Goal: Task Accomplishment & Management: Use online tool/utility

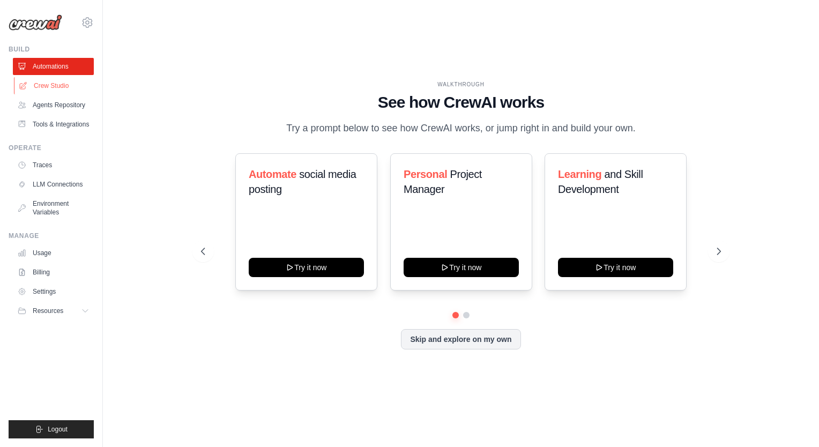
click at [50, 83] on link "Crew Studio" at bounding box center [54, 85] width 81 height 17
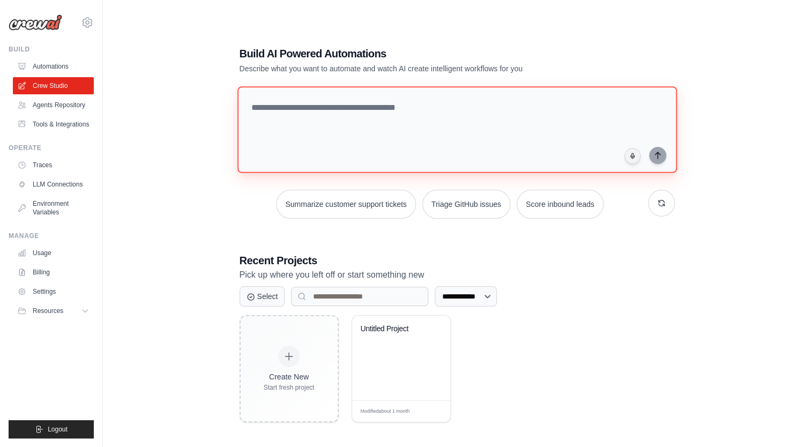
click at [306, 111] on textarea at bounding box center [457, 129] width 440 height 87
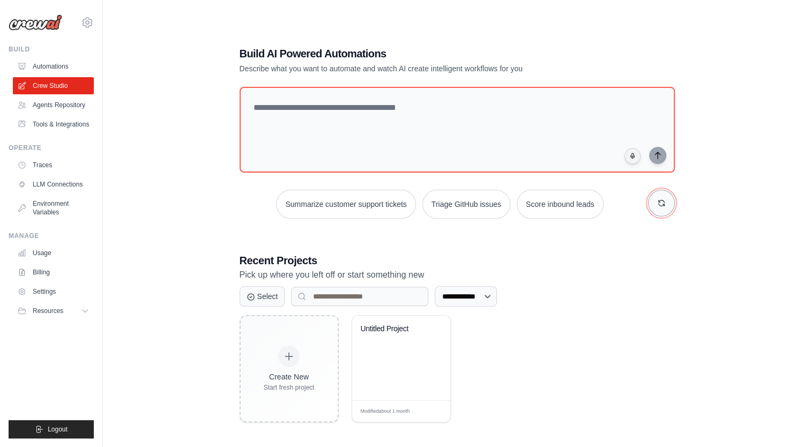
click at [665, 198] on button "button" at bounding box center [661, 203] width 27 height 27
click at [662, 206] on icon "button" at bounding box center [661, 203] width 9 height 9
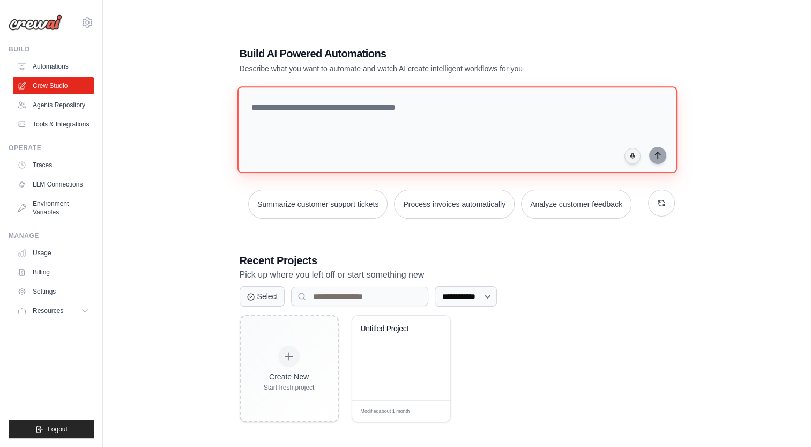
click at [425, 111] on textarea at bounding box center [457, 129] width 440 height 87
click at [425, 113] on textarea at bounding box center [457, 129] width 440 height 87
type textarea "**********"
click at [469, 106] on textarea "**********" at bounding box center [459, 129] width 444 height 87
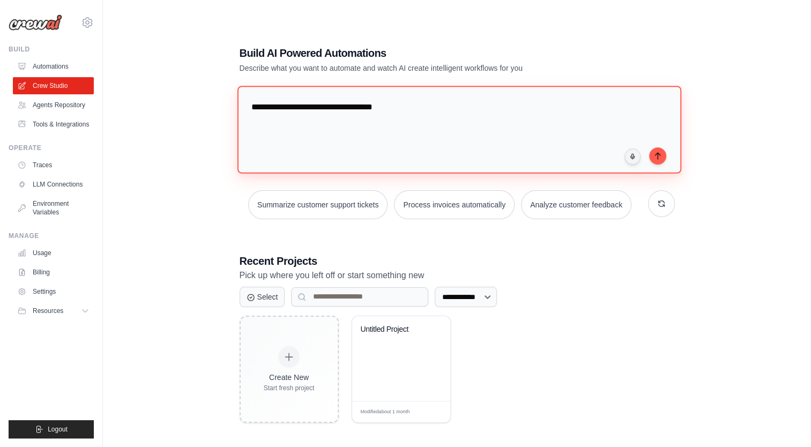
click at [469, 106] on textarea "**********" at bounding box center [459, 129] width 444 height 87
click at [431, 106] on textarea "**********" at bounding box center [459, 129] width 444 height 87
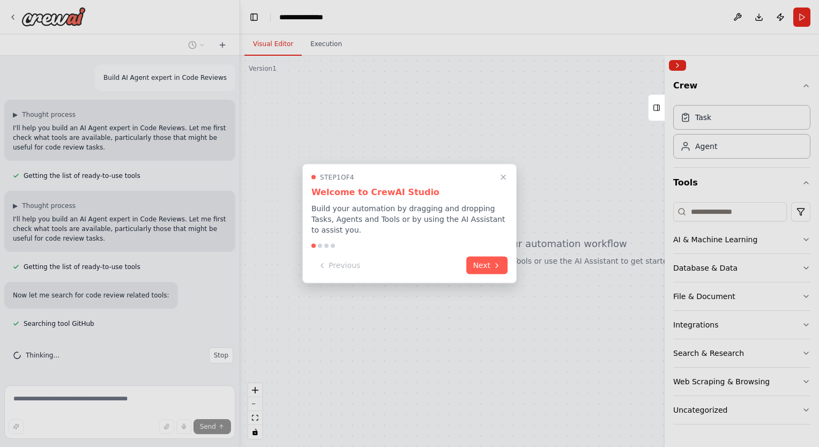
scroll to position [19, 0]
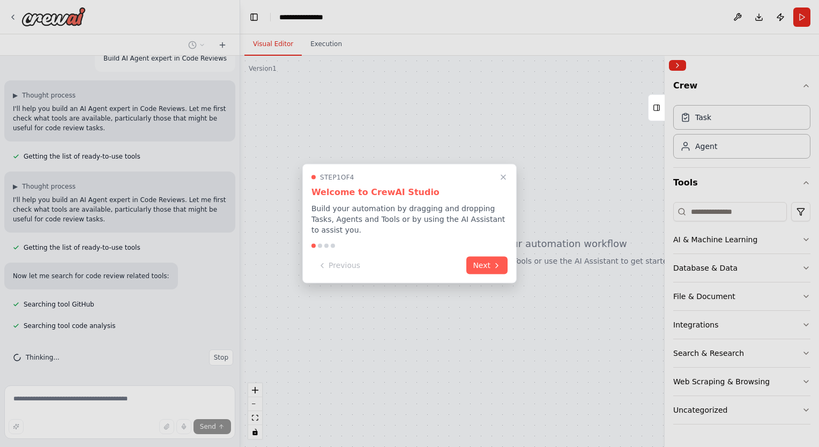
click at [482, 270] on div "Step 1 of 4 Welcome to CrewAI Studio Build your automation by dragging and drop…" at bounding box center [409, 224] width 214 height 120
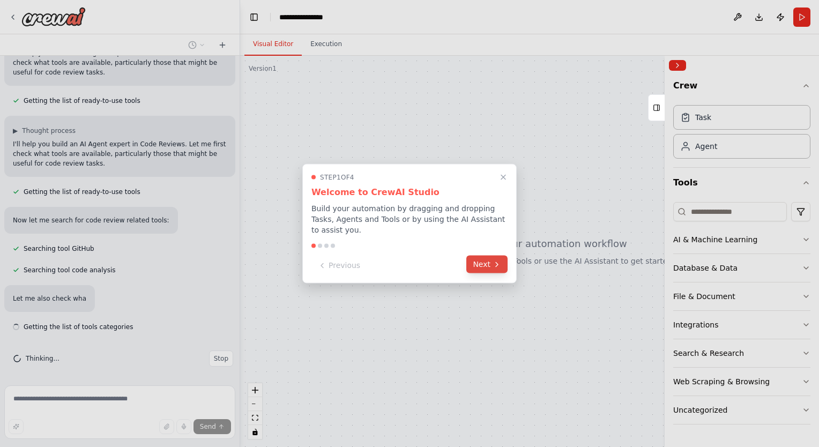
scroll to position [77, 0]
click at [485, 262] on button "Next" at bounding box center [486, 265] width 41 height 18
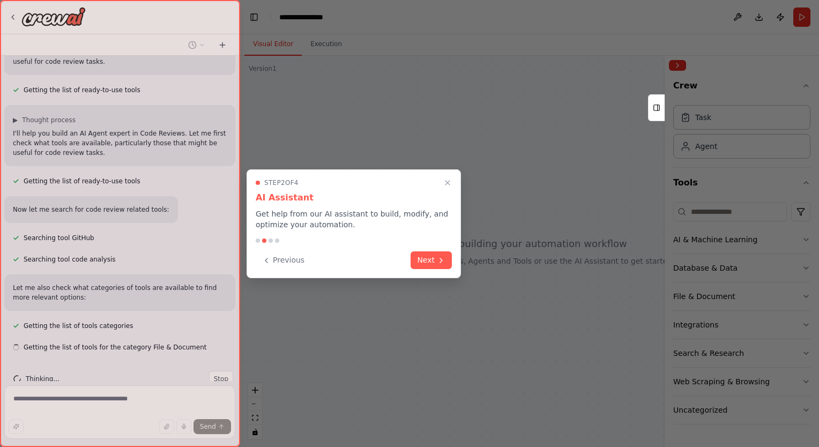
scroll to position [107, 0]
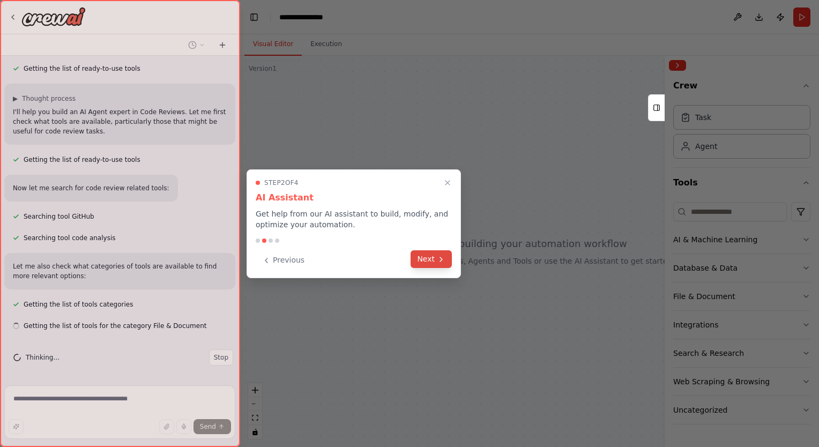
click at [434, 260] on button "Next" at bounding box center [431, 259] width 41 height 18
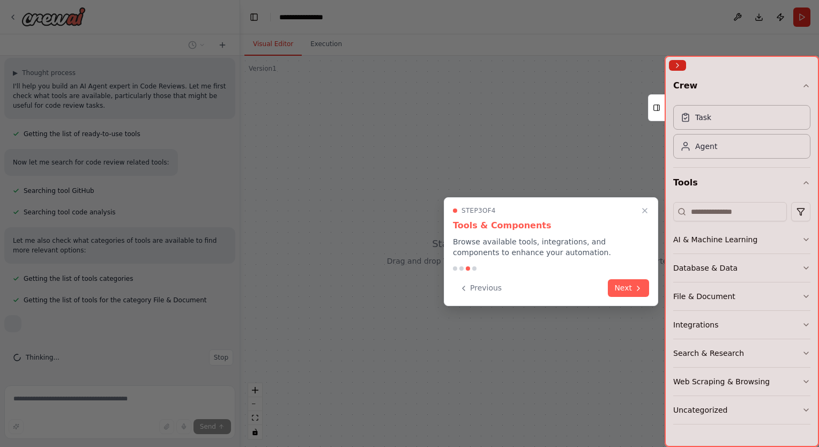
scroll to position [133, 0]
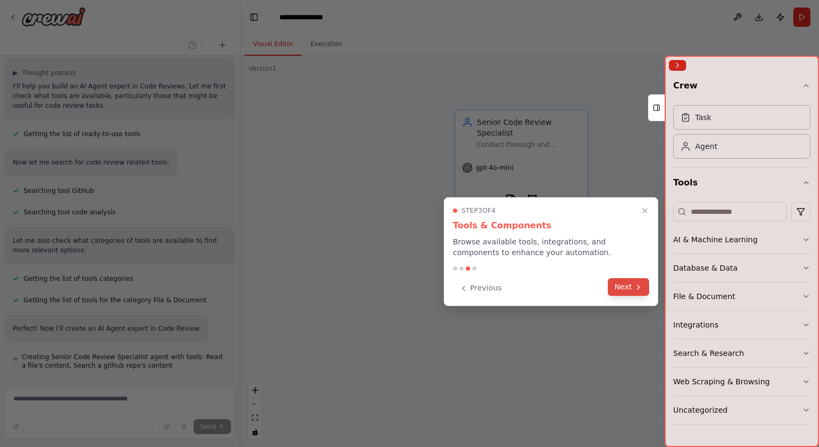
click at [631, 285] on button "Next" at bounding box center [628, 287] width 41 height 18
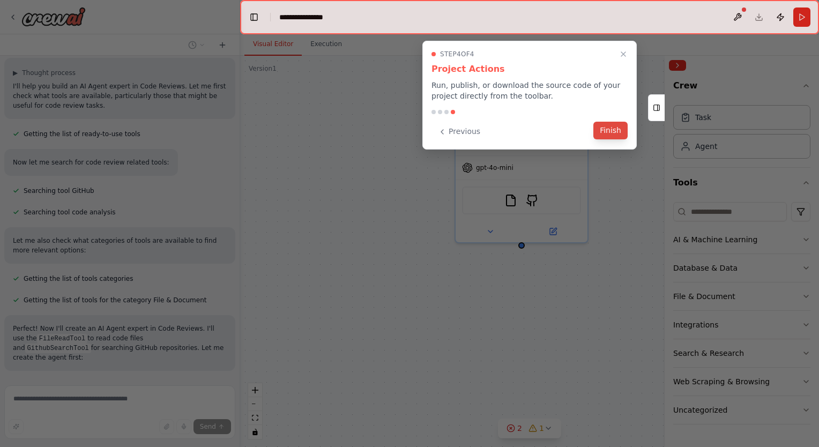
click at [615, 133] on button "Finish" at bounding box center [610, 131] width 34 height 18
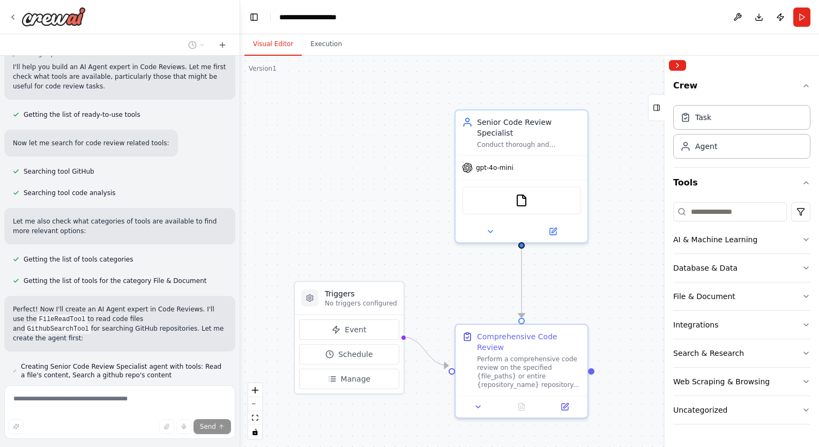
scroll to position [153, 0]
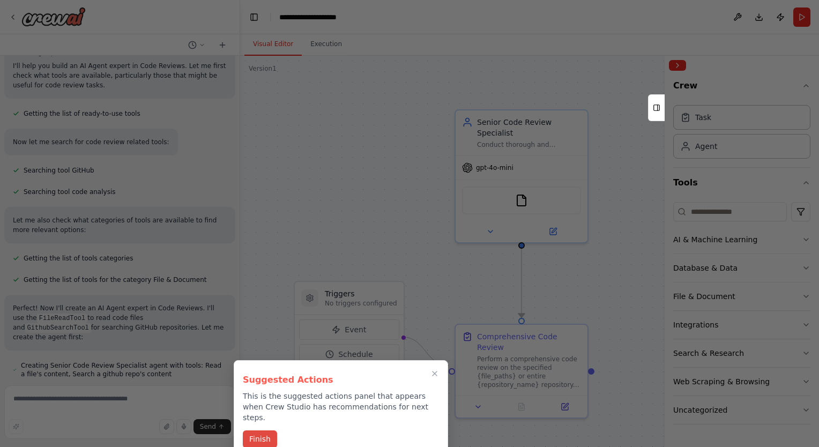
click at [252, 434] on button "Finish" at bounding box center [260, 439] width 34 height 18
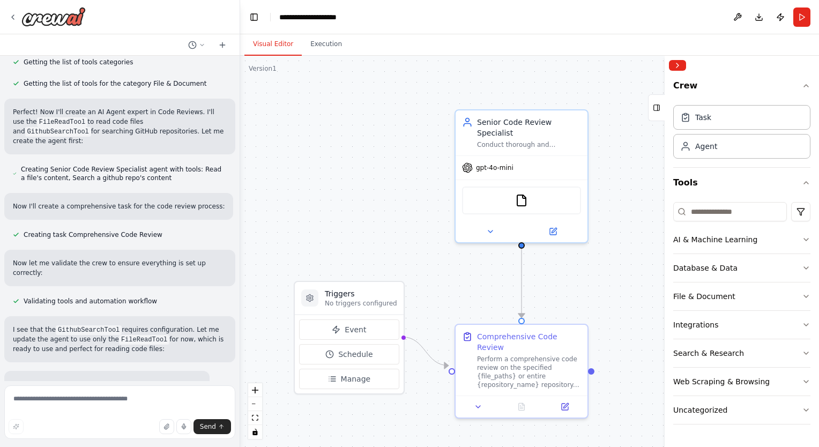
scroll to position [352, 0]
click at [476, 400] on icon at bounding box center [478, 404] width 9 height 9
click at [625, 291] on div ".deletable-edge-delete-btn { width: 20px; height: 20px; border: 0px solid #ffff…" at bounding box center [529, 251] width 579 height 391
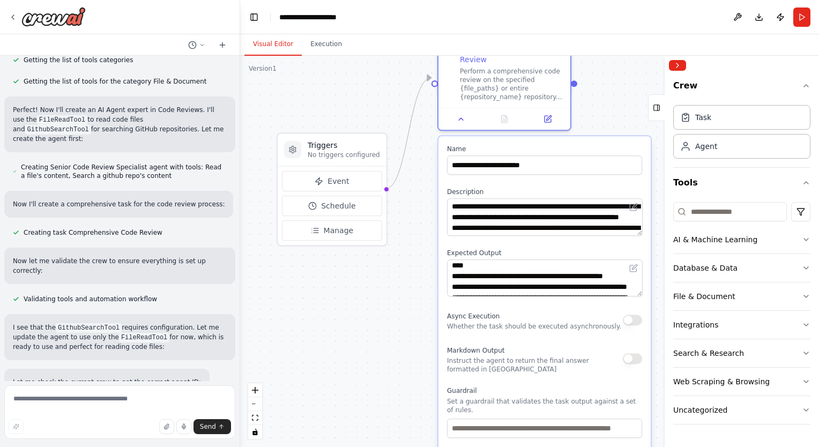
scroll to position [67, 0]
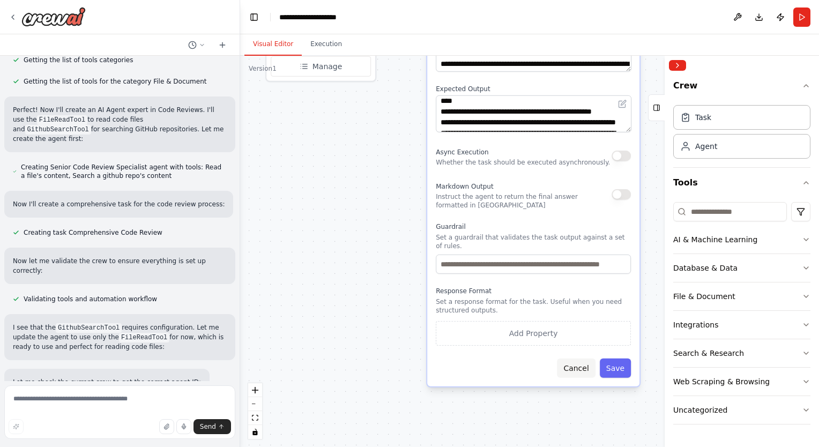
click at [583, 359] on button "Cancel" at bounding box center [576, 368] width 38 height 19
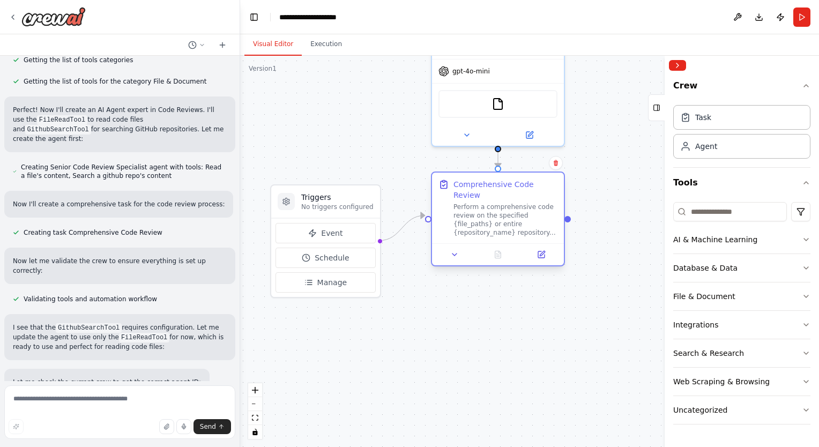
click at [537, 227] on div at bounding box center [505, 220] width 104 height 34
click at [545, 222] on div at bounding box center [505, 220] width 104 height 34
click at [457, 249] on button at bounding box center [454, 254] width 37 height 13
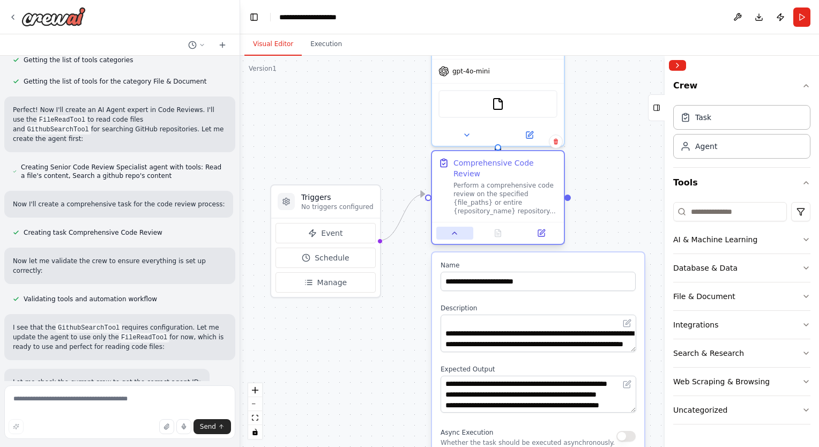
scroll to position [236, 0]
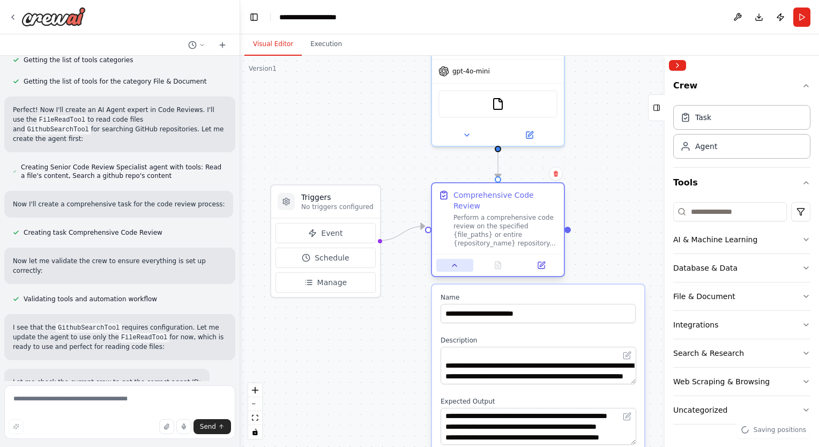
click at [460, 259] on button at bounding box center [454, 265] width 37 height 13
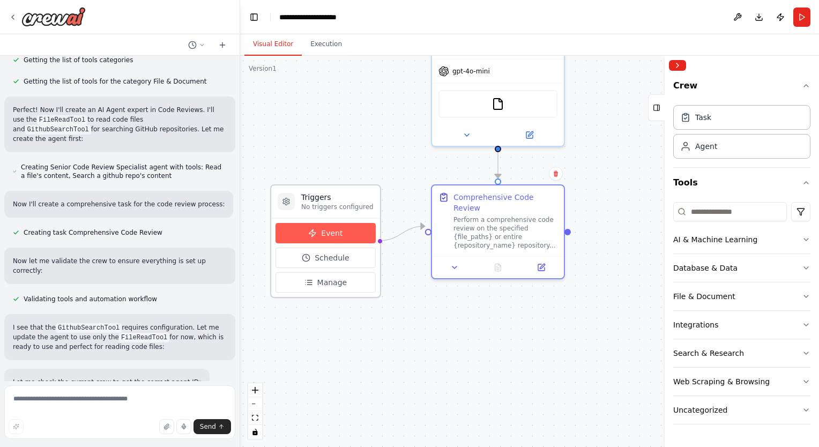
click at [345, 226] on button "Event" at bounding box center [326, 233] width 100 height 20
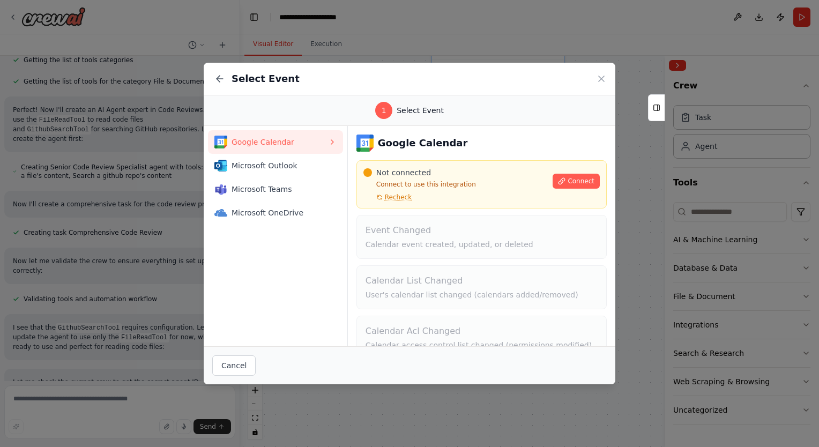
click at [595, 91] on div "Select Event" at bounding box center [410, 79] width 412 height 33
click at [603, 78] on icon at bounding box center [601, 78] width 11 height 11
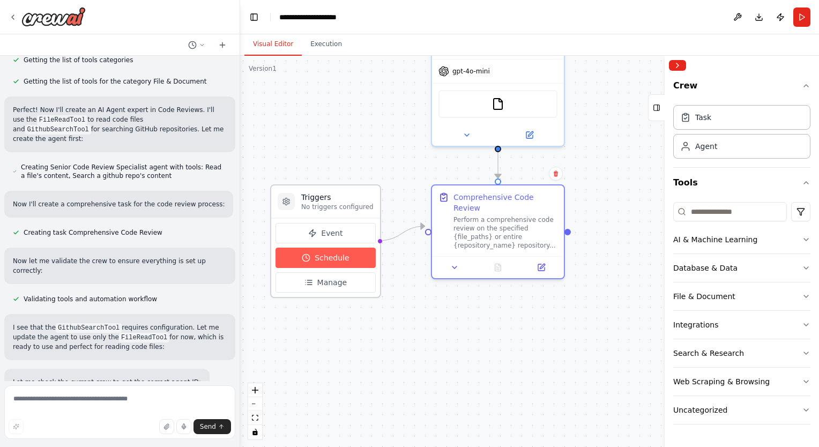
click at [345, 260] on button "Schedule" at bounding box center [326, 258] width 100 height 20
select select "******"
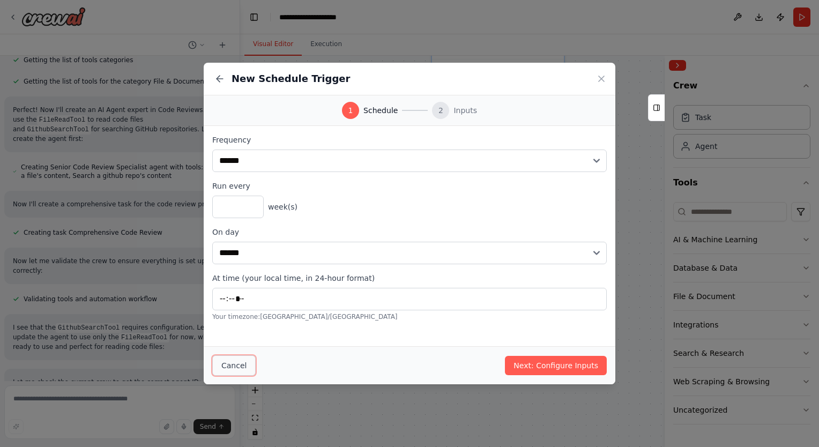
click at [244, 369] on button "Cancel" at bounding box center [233, 365] width 43 height 20
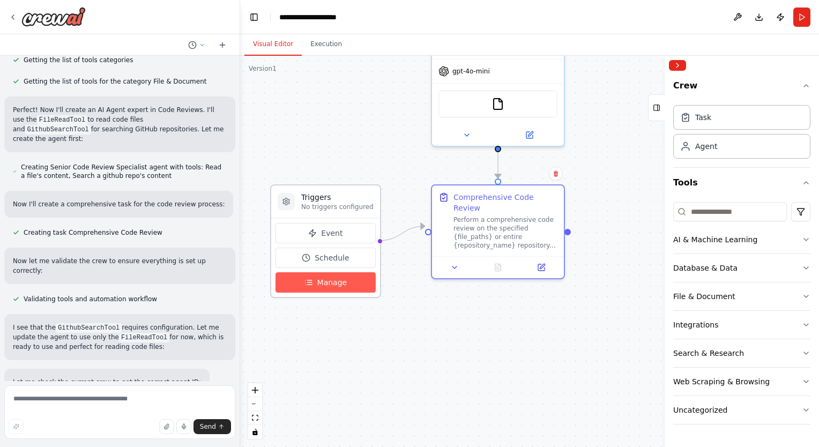
click at [347, 287] on button "Manage" at bounding box center [326, 282] width 100 height 20
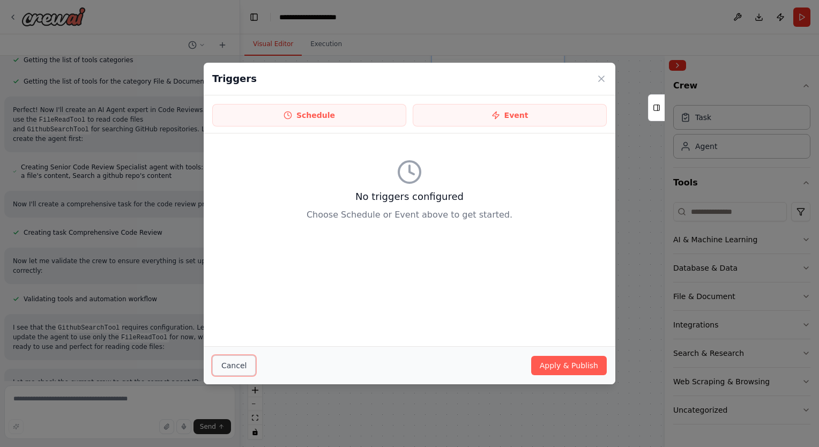
click at [242, 368] on button "Cancel" at bounding box center [233, 365] width 43 height 20
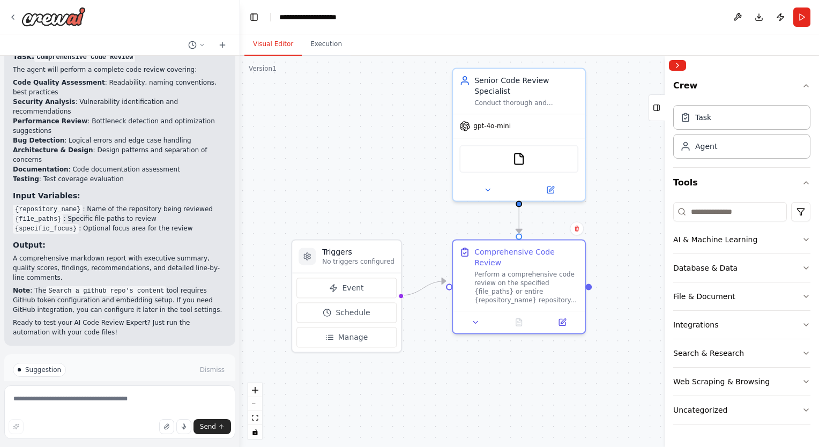
scroll to position [956, 0]
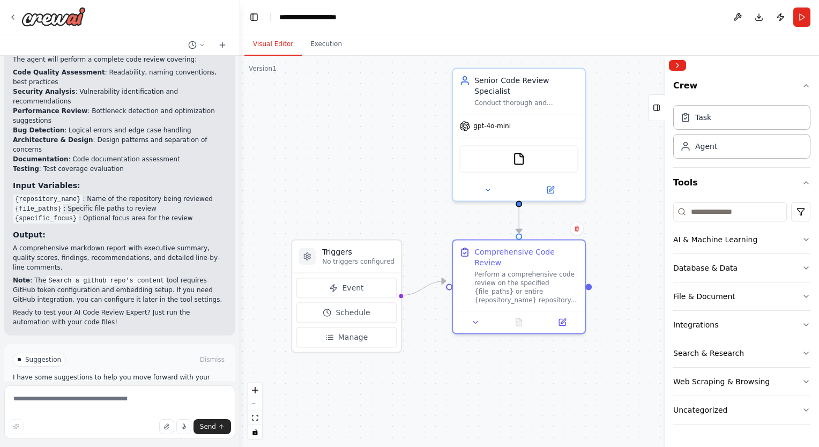
click at [114, 401] on span "Run Automation" at bounding box center [125, 405] width 52 height 9
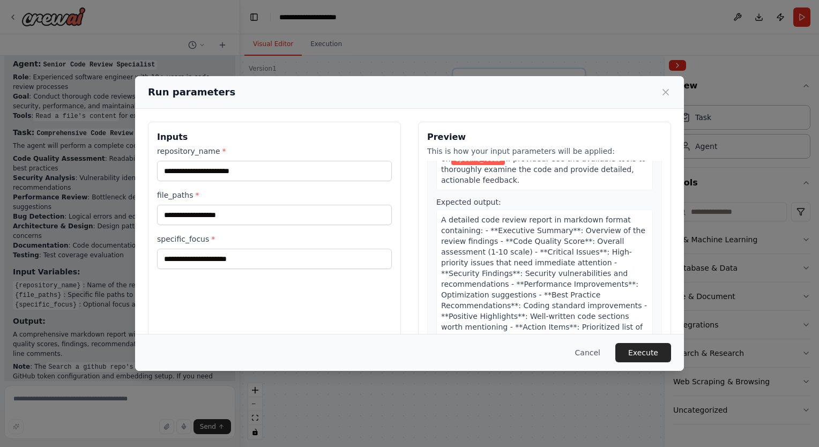
scroll to position [54, 0]
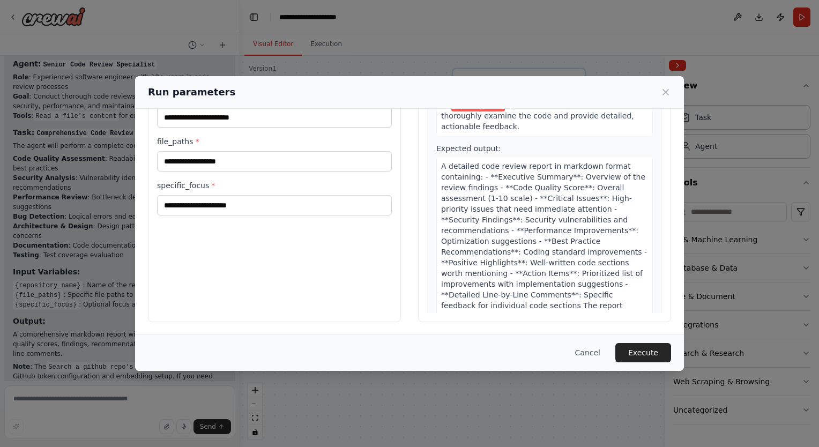
click at [645, 232] on div "1 Comprehensive Code Review Description: Perform a comprehensive code review on…" at bounding box center [544, 104] width 235 height 486
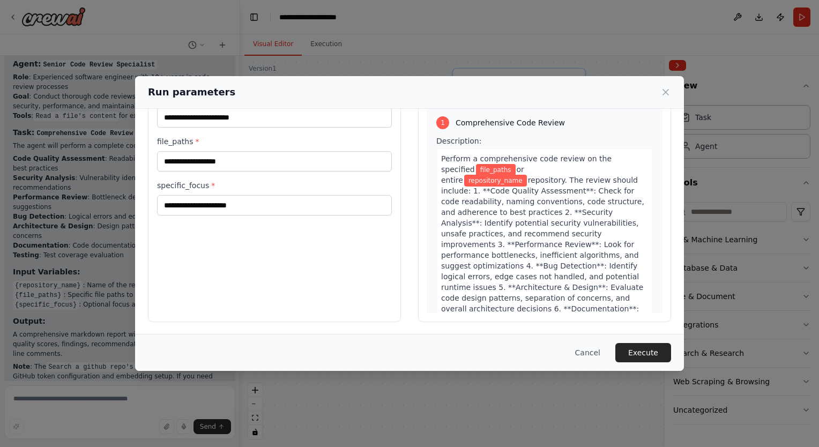
scroll to position [0, 0]
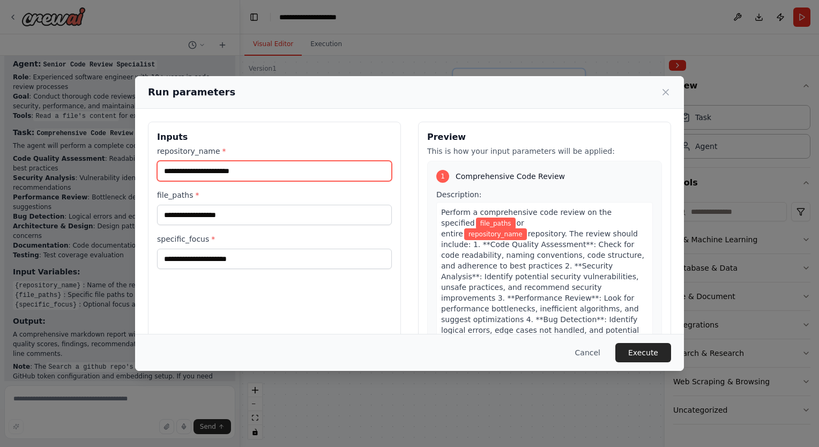
click at [223, 172] on input "repository_name *" at bounding box center [274, 171] width 235 height 20
click at [165, 168] on input "repository_name *" at bounding box center [274, 171] width 235 height 20
click at [267, 176] on input "repository_name *" at bounding box center [274, 171] width 235 height 20
click at [257, 175] on input "repository_name *" at bounding box center [274, 171] width 235 height 20
click at [256, 170] on input "repository_name *" at bounding box center [274, 171] width 235 height 20
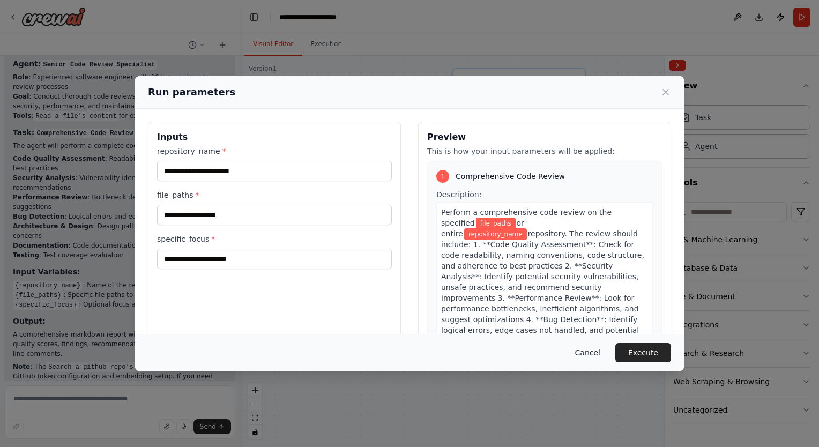
click at [592, 352] on button "Cancel" at bounding box center [588, 352] width 42 height 19
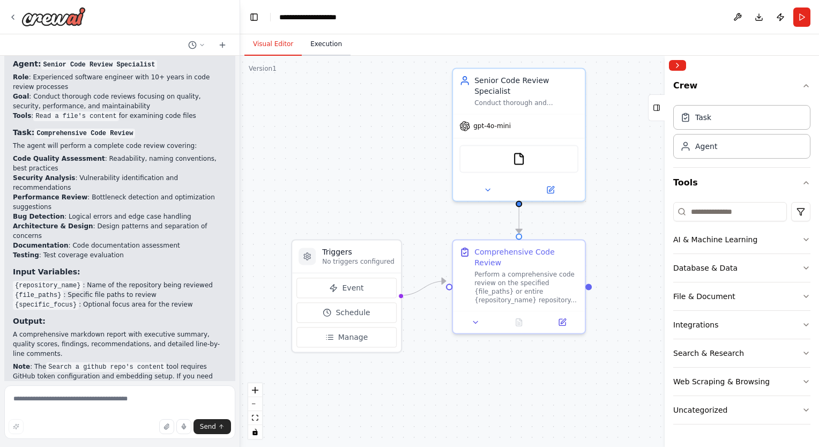
click at [321, 48] on button "Execution" at bounding box center [326, 44] width 49 height 23
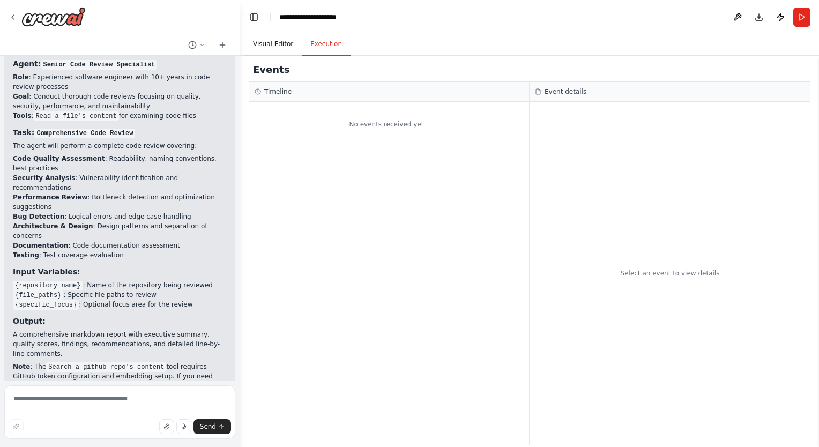
click at [277, 47] on button "Visual Editor" at bounding box center [272, 44] width 57 height 23
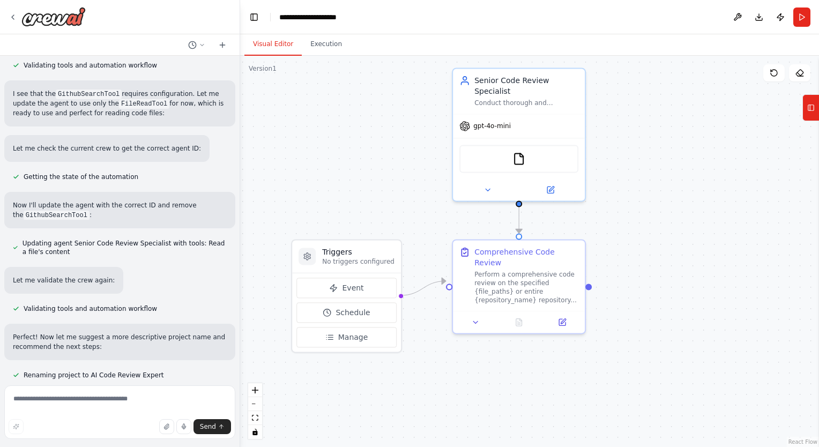
scroll to position [870, 0]
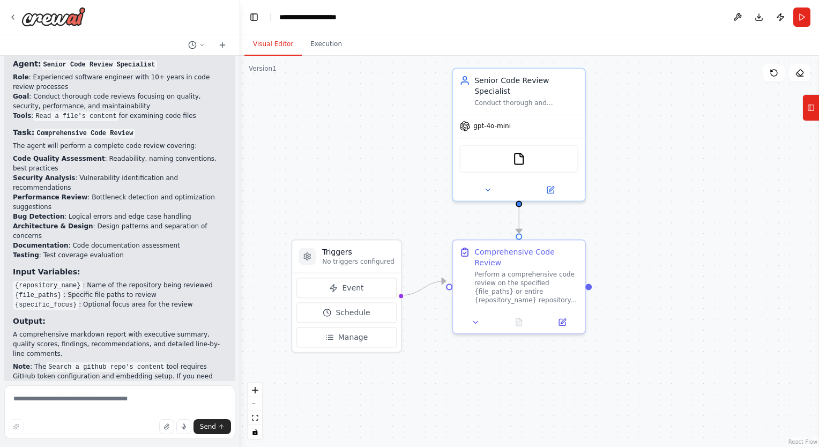
drag, startPoint x: 229, startPoint y: 323, endPoint x: 236, endPoint y: 222, distance: 101.0
click at [236, 222] on div "Build AI Agent expert in Code Reviews ▶ Thought process I'll help you build an …" at bounding box center [120, 223] width 240 height 447
click at [252, 16] on button "Toggle Left Sidebar" at bounding box center [254, 17] width 15 height 15
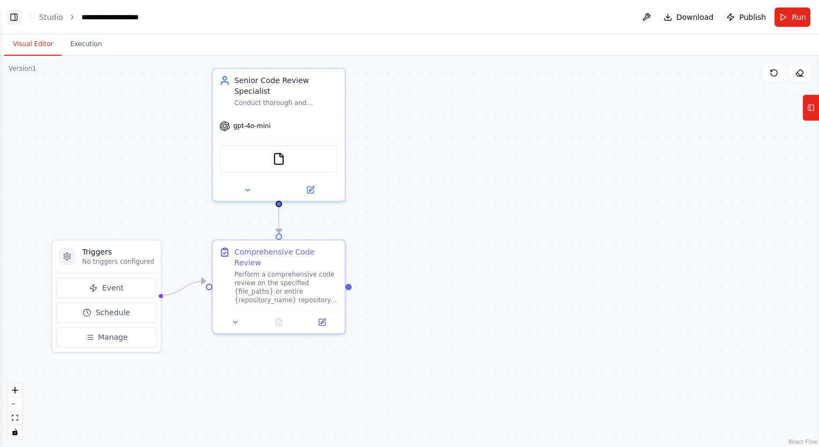
click at [18, 14] on button "Toggle Left Sidebar" at bounding box center [13, 17] width 15 height 15
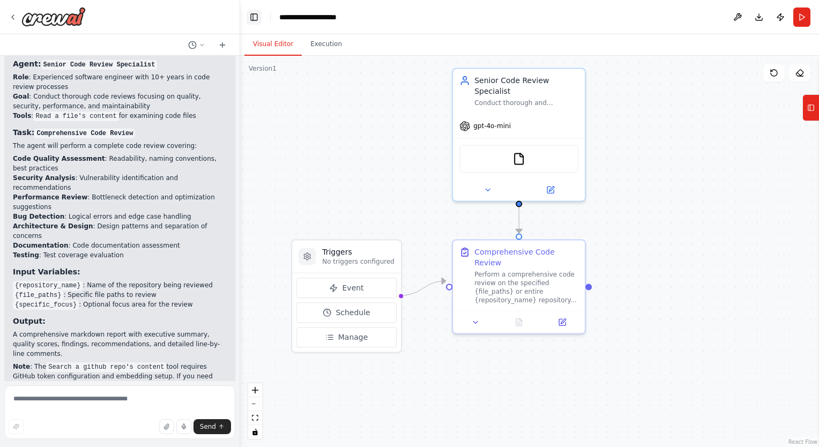
click at [256, 14] on button "Toggle Left Sidebar" at bounding box center [254, 17] width 15 height 15
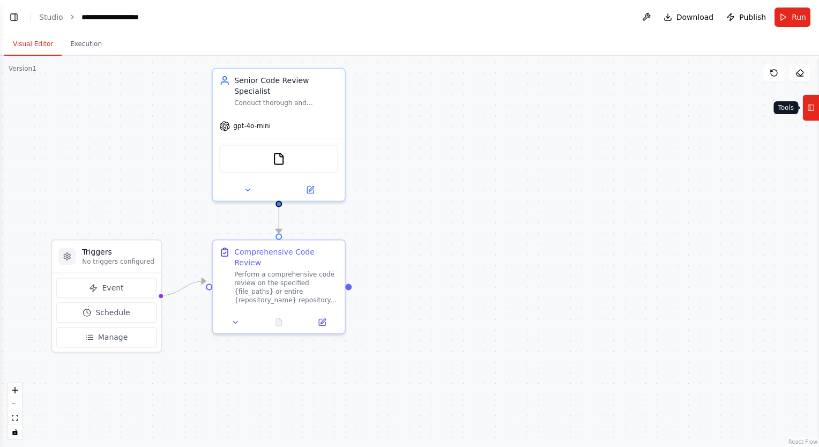
click at [812, 110] on rect at bounding box center [811, 108] width 6 height 6
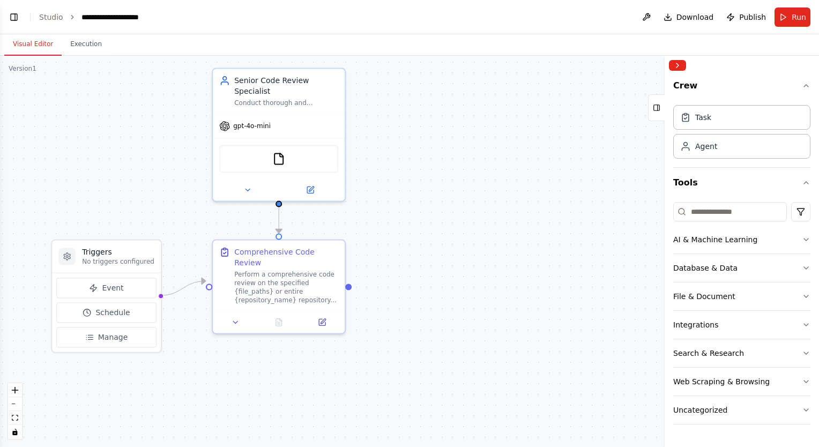
click at [572, 220] on div ".deletable-edge-delete-btn { width: 20px; height: 20px; border: 0px solid #ffff…" at bounding box center [409, 251] width 819 height 391
click at [683, 63] on button "Collapse right sidebar" at bounding box center [677, 65] width 17 height 11
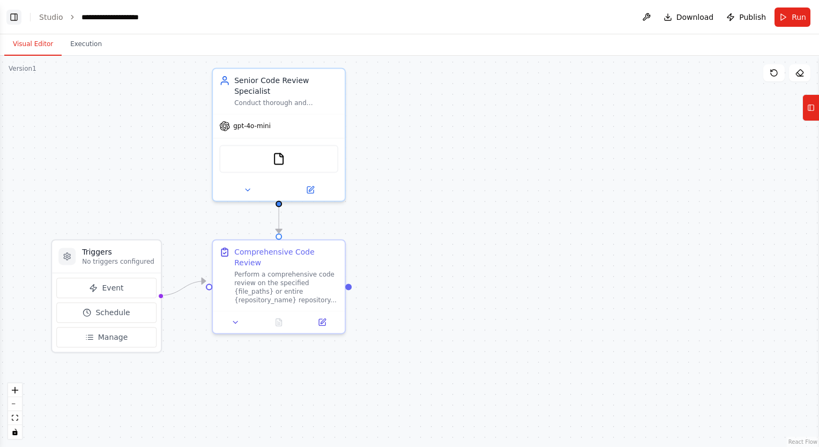
click at [9, 20] on button "Toggle Left Sidebar" at bounding box center [13, 17] width 15 height 15
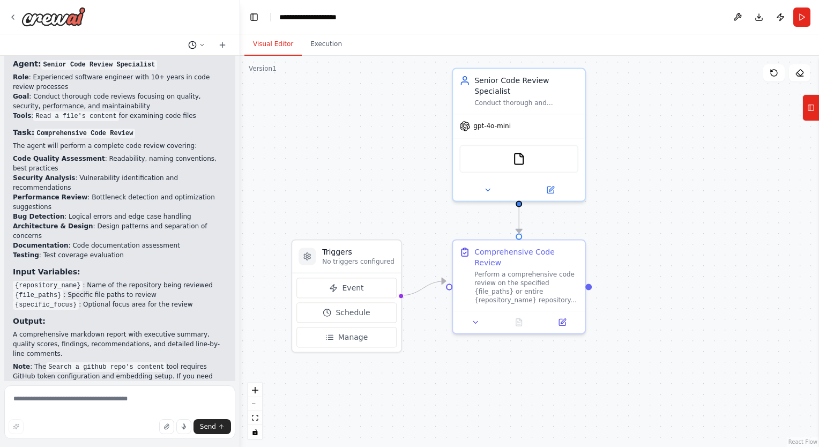
click at [202, 45] on icon at bounding box center [201, 45] width 3 height 2
click at [224, 46] on div at bounding box center [120, 223] width 240 height 447
click at [222, 45] on icon at bounding box center [222, 44] width 0 height 5
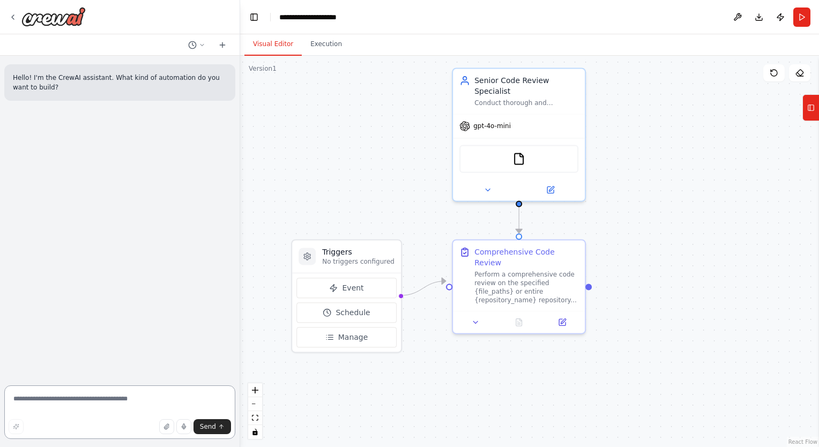
click at [70, 403] on textarea at bounding box center [119, 412] width 231 height 54
type textarea "**********"
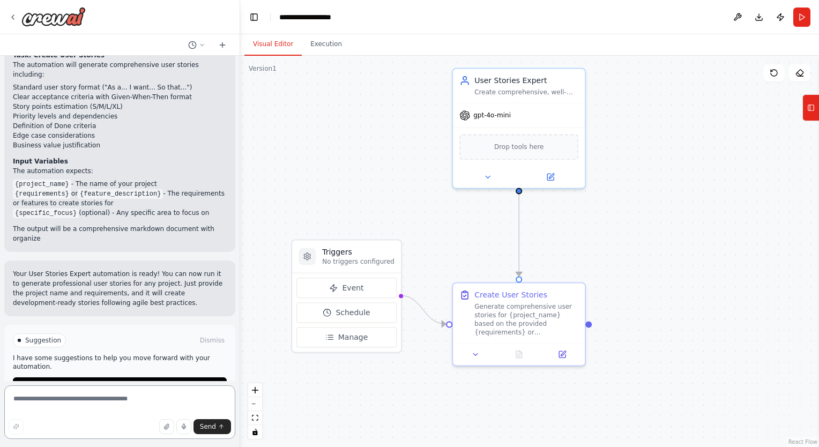
scroll to position [611, 0]
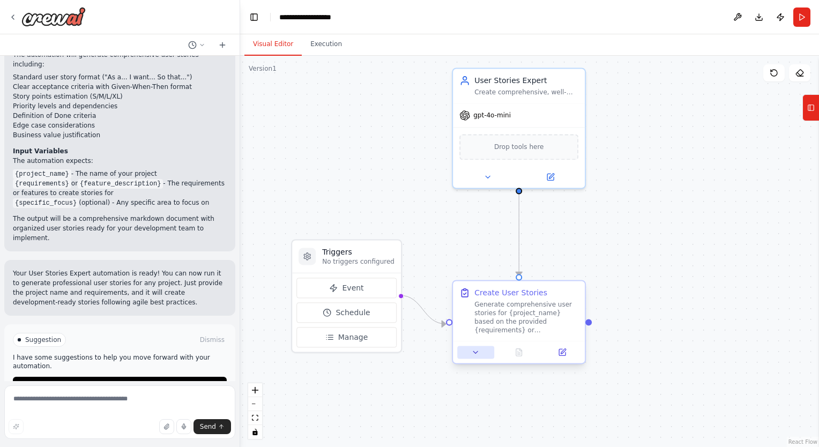
click at [474, 350] on icon at bounding box center [476, 352] width 9 height 9
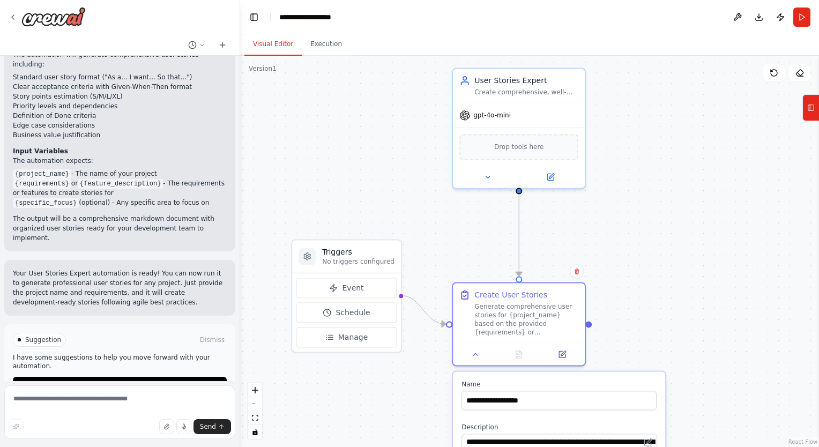
click at [658, 336] on div ".deletable-edge-delete-btn { width: 20px; height: 20px; border: 0px solid #ffff…" at bounding box center [529, 251] width 579 height 391
